Goal: Transaction & Acquisition: Purchase product/service

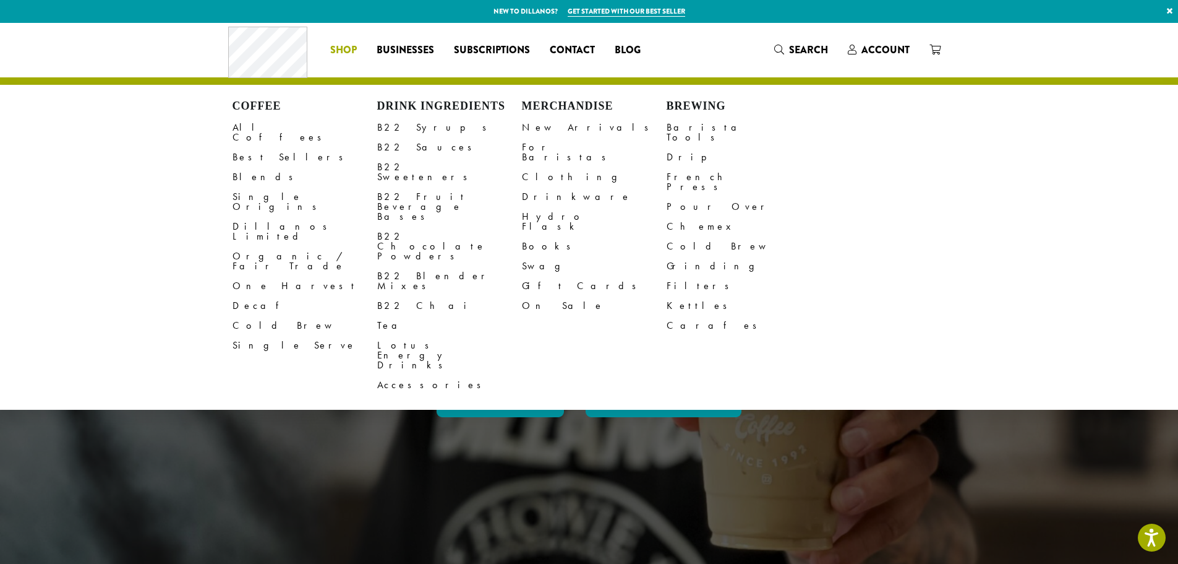
click at [343, 49] on li "Coffee All Coffees Best Sellers Blends Single Origins Dillanos Limited Organic …" at bounding box center [343, 50] width 46 height 20
click at [413, 129] on link "B22 Syrups" at bounding box center [449, 128] width 145 height 20
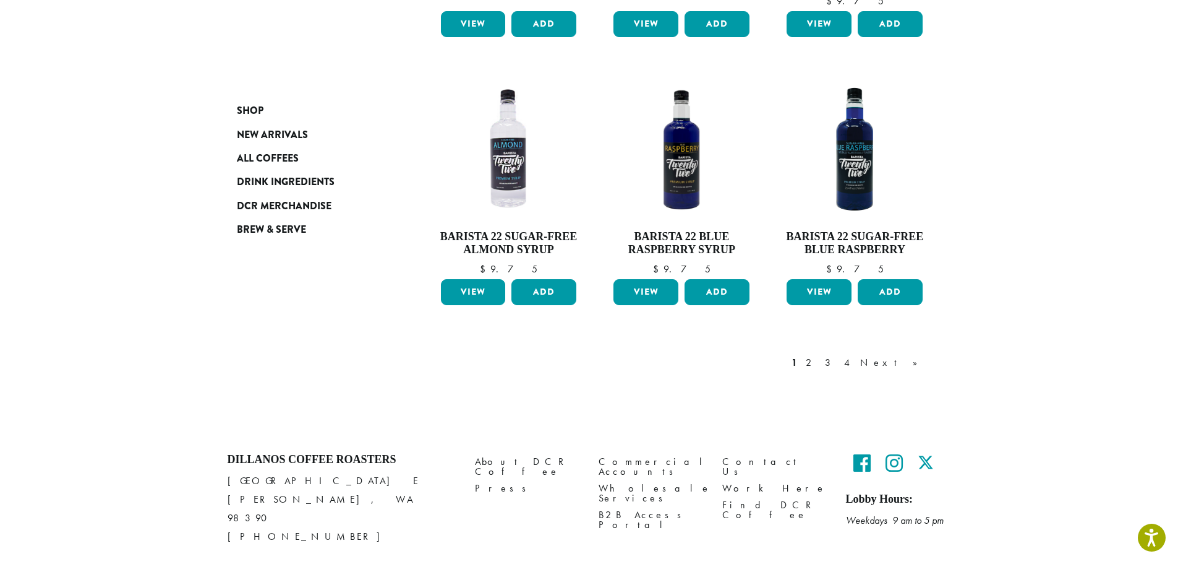
scroll to position [1048, 0]
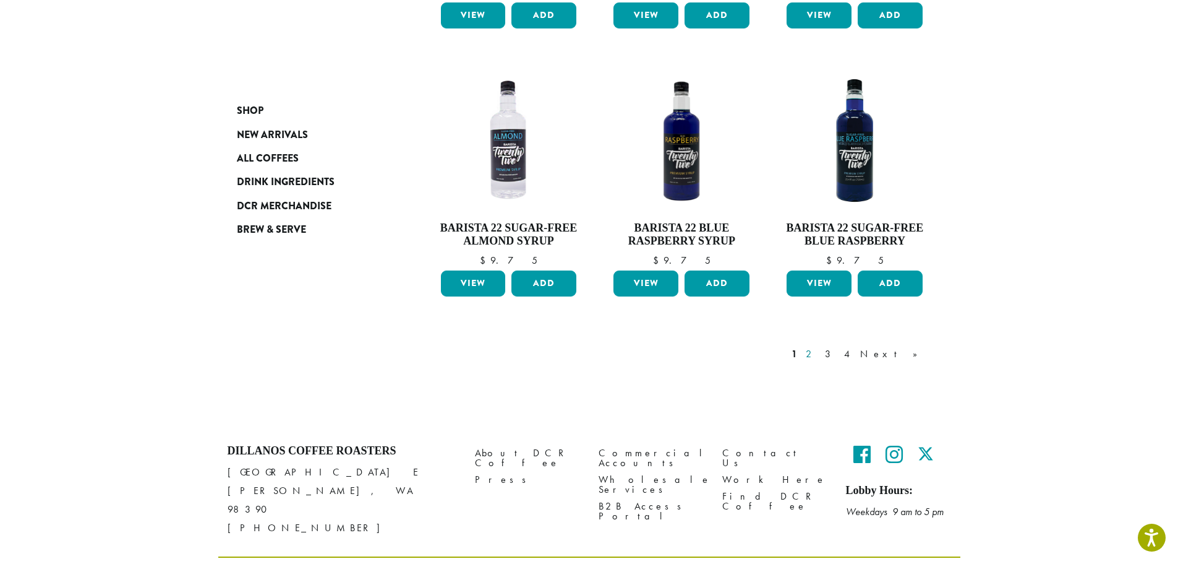
click at [819, 346] on link "2" at bounding box center [811, 353] width 15 height 15
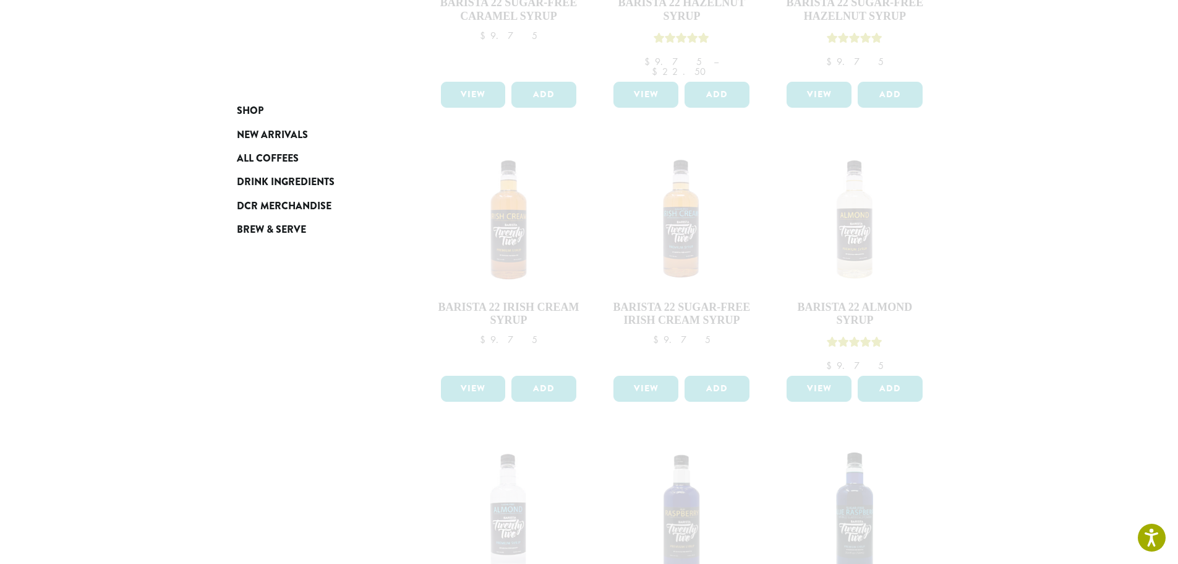
scroll to position [491, 0]
